Goal: Task Accomplishment & Management: Use online tool/utility

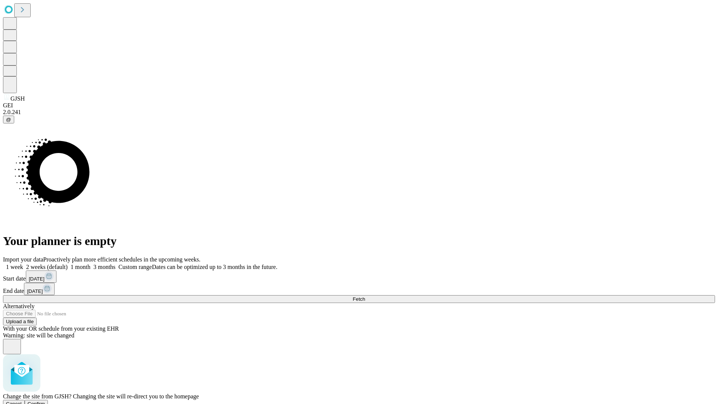
click at [45, 401] on span "Confirm" at bounding box center [37, 404] width 18 height 6
click at [68, 264] on label "2 weeks (default)" at bounding box center [45, 267] width 45 height 6
click at [365, 296] on span "Fetch" at bounding box center [359, 299] width 12 height 6
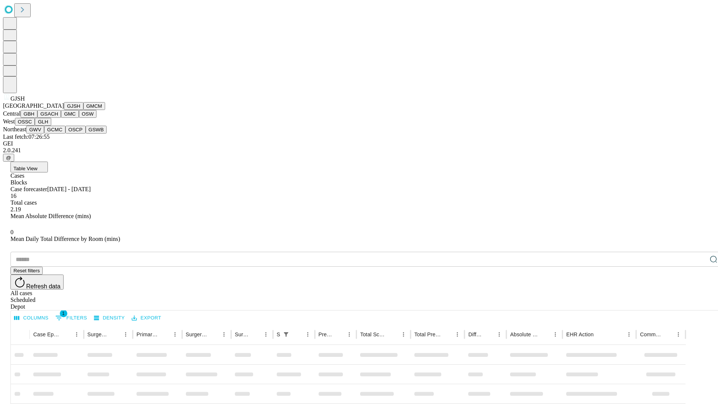
click at [83, 110] on button "GMCM" at bounding box center [94, 106] width 22 height 8
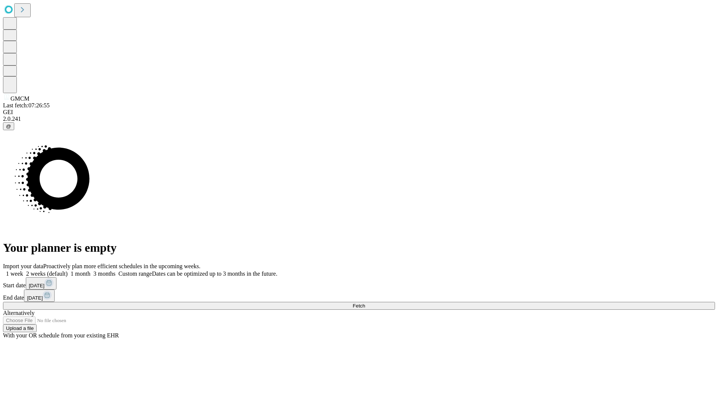
click at [68, 270] on label "2 weeks (default)" at bounding box center [45, 273] width 45 height 6
click at [365, 303] on span "Fetch" at bounding box center [359, 306] width 12 height 6
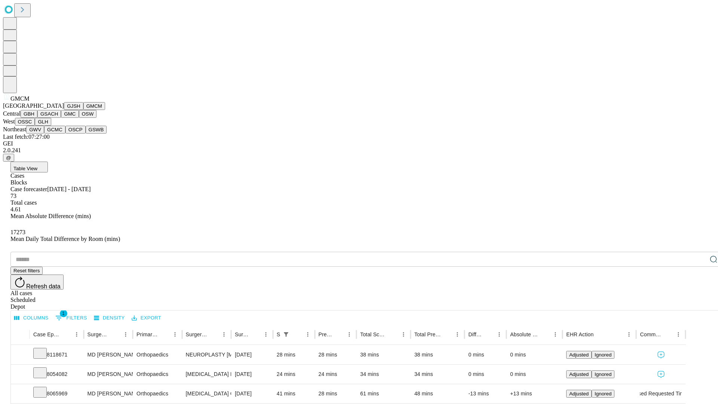
click at [37, 118] on button "GBH" at bounding box center [29, 114] width 17 height 8
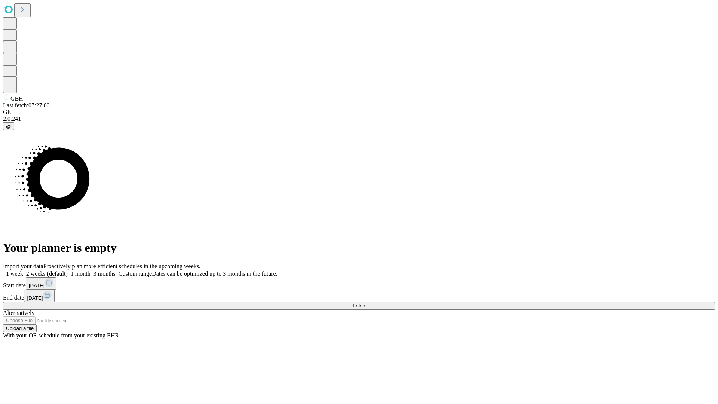
click at [68, 270] on label "2 weeks (default)" at bounding box center [45, 273] width 45 height 6
click at [365, 303] on span "Fetch" at bounding box center [359, 306] width 12 height 6
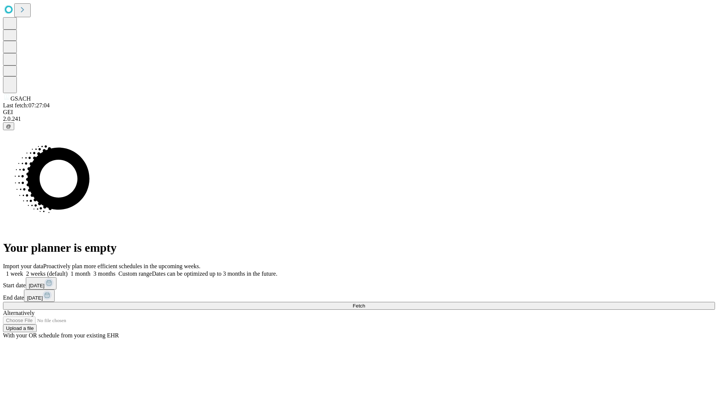
click at [68, 270] on label "2 weeks (default)" at bounding box center [45, 273] width 45 height 6
click at [365, 303] on span "Fetch" at bounding box center [359, 306] width 12 height 6
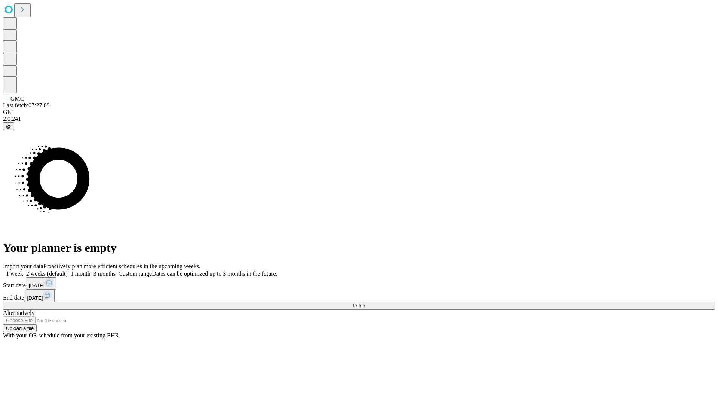
click at [68, 270] on label "2 weeks (default)" at bounding box center [45, 273] width 45 height 6
click at [365, 303] on span "Fetch" at bounding box center [359, 306] width 12 height 6
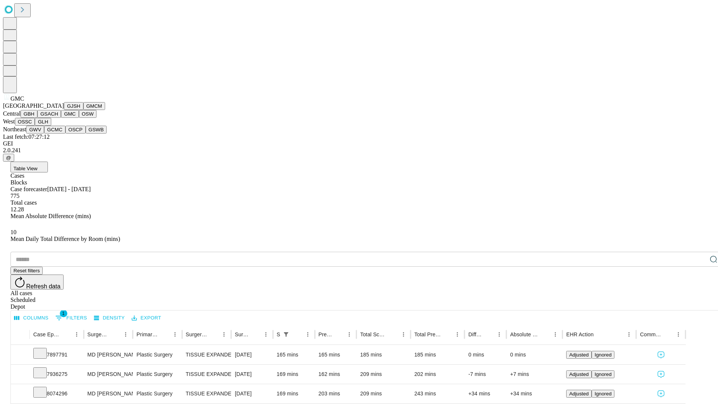
click at [79, 118] on button "OSW" at bounding box center [88, 114] width 18 height 8
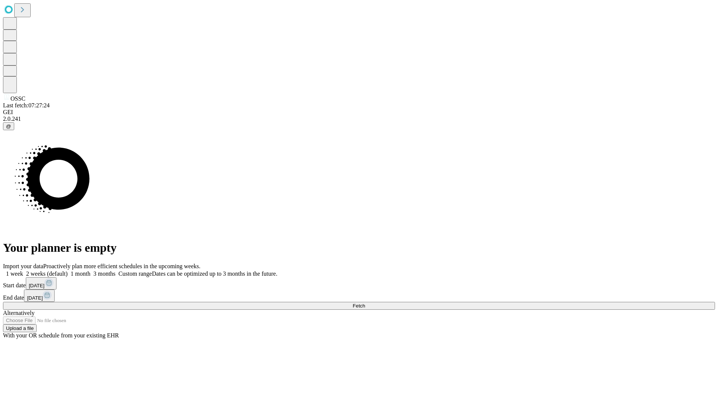
click at [68, 270] on label "2 weeks (default)" at bounding box center [45, 273] width 45 height 6
click at [365, 303] on span "Fetch" at bounding box center [359, 306] width 12 height 6
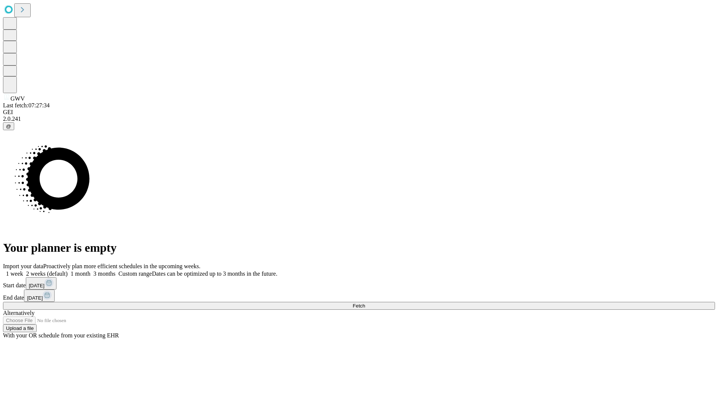
click at [68, 270] on label "2 weeks (default)" at bounding box center [45, 273] width 45 height 6
click at [365, 303] on span "Fetch" at bounding box center [359, 306] width 12 height 6
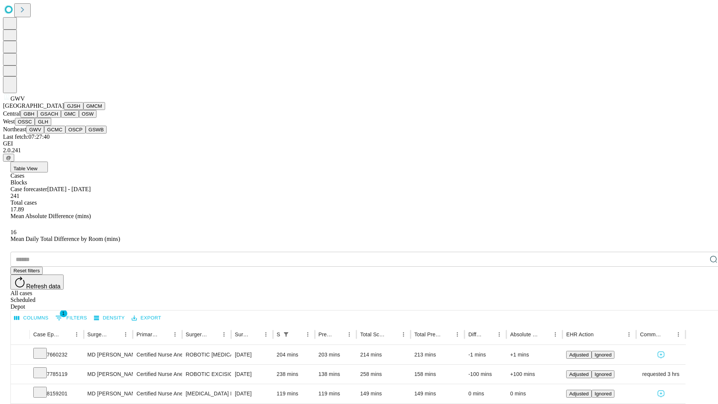
click at [58, 134] on button "GCMC" at bounding box center [54, 130] width 21 height 8
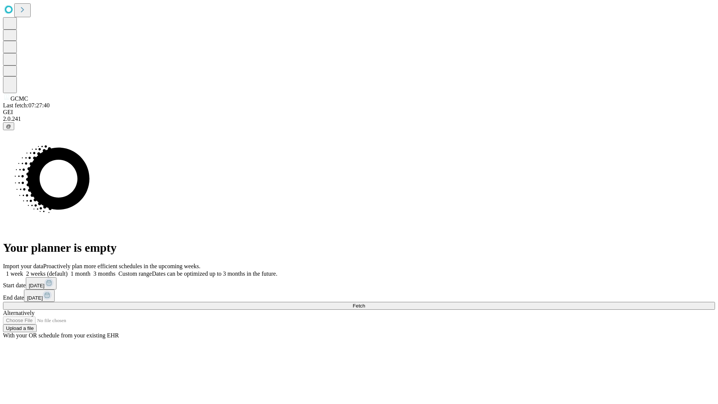
click at [68, 270] on label "2 weeks (default)" at bounding box center [45, 273] width 45 height 6
click at [365, 303] on span "Fetch" at bounding box center [359, 306] width 12 height 6
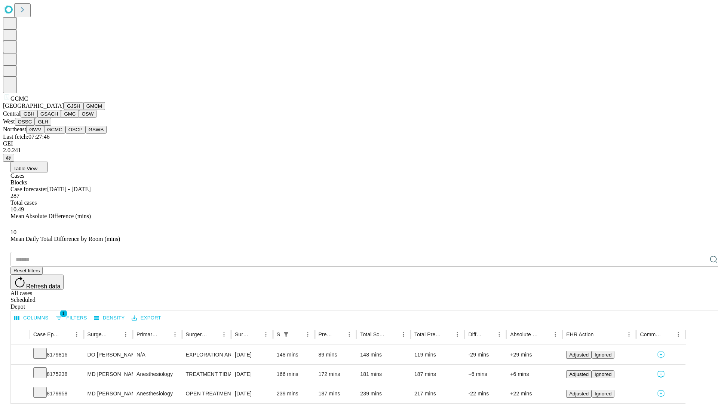
click at [65, 134] on button "OSCP" at bounding box center [75, 130] width 20 height 8
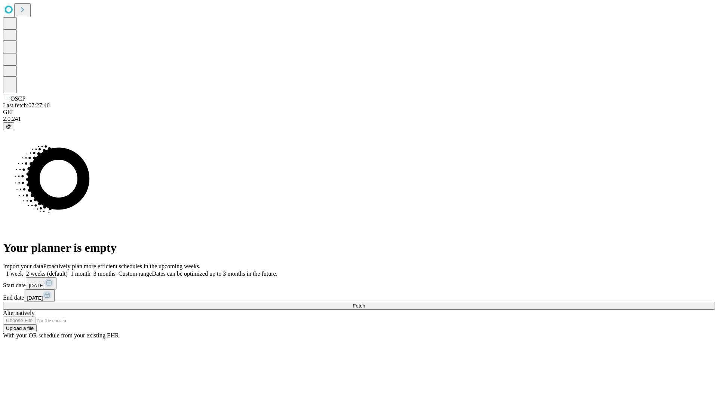
click at [68, 270] on label "2 weeks (default)" at bounding box center [45, 273] width 45 height 6
click at [365, 303] on span "Fetch" at bounding box center [359, 306] width 12 height 6
